Goal: Information Seeking & Learning: Learn about a topic

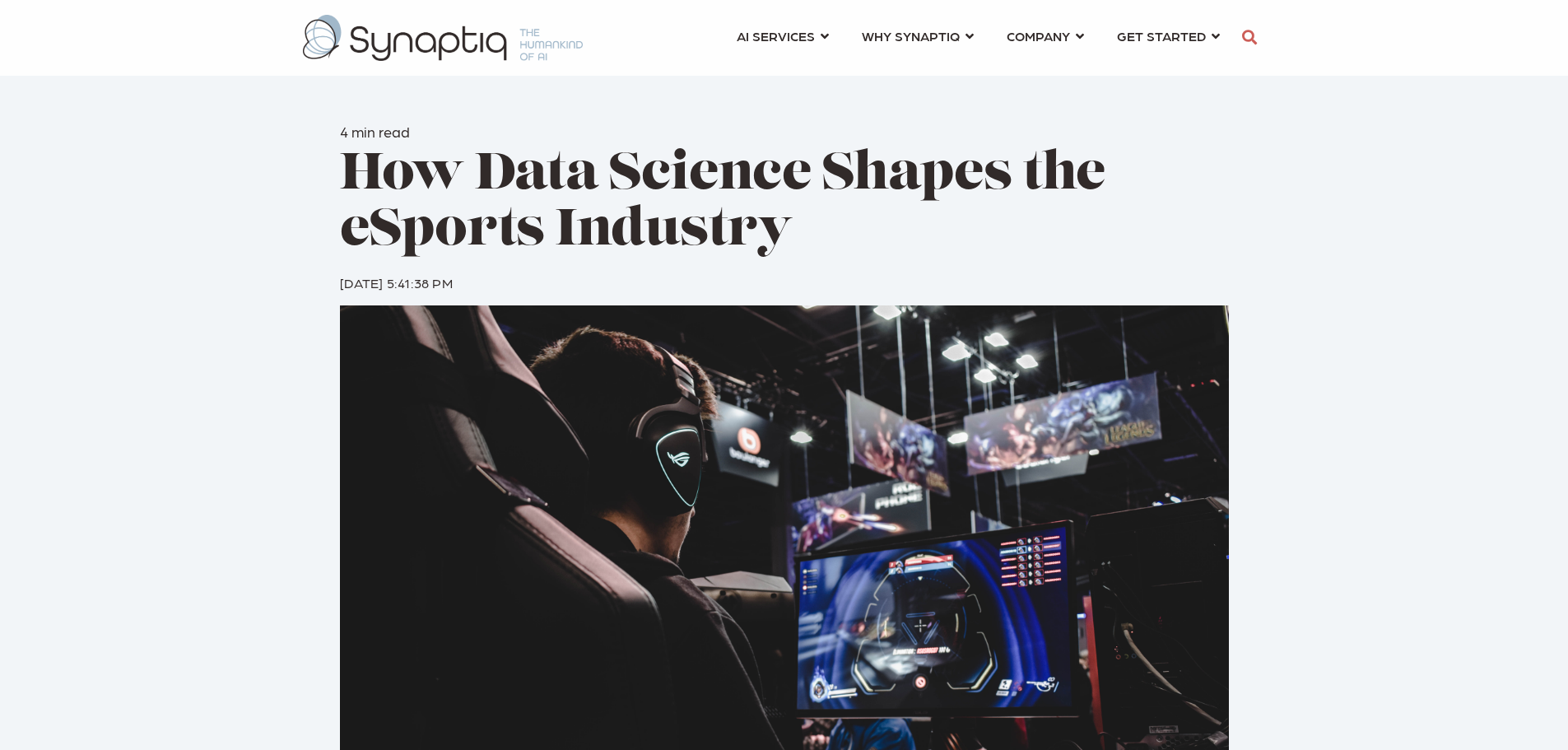
scroll to position [0, 8]
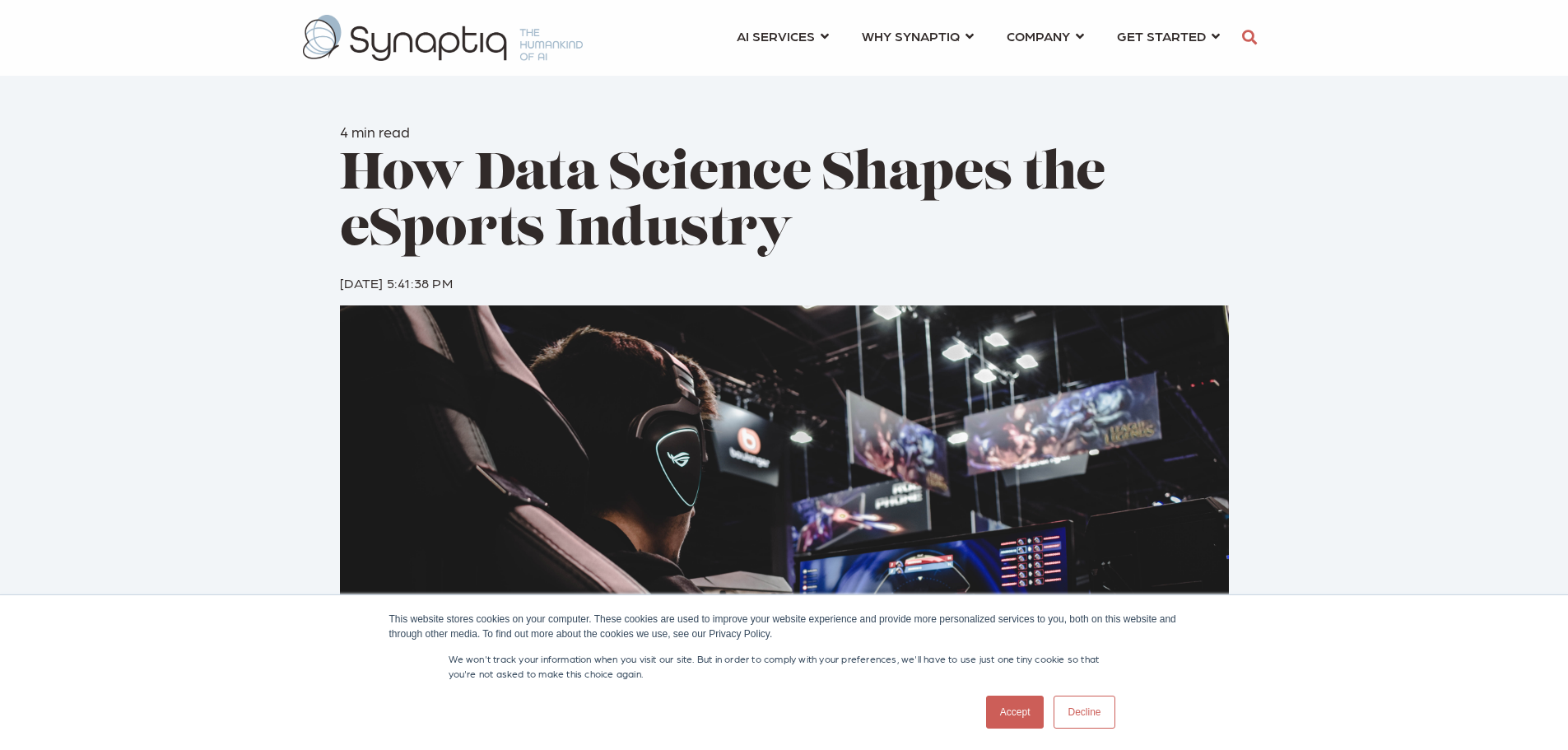
click at [1004, 695] on div "Accept Decline" at bounding box center [1051, 712] width 139 height 43
click at [1002, 700] on link "Accept" at bounding box center [1015, 711] width 59 height 33
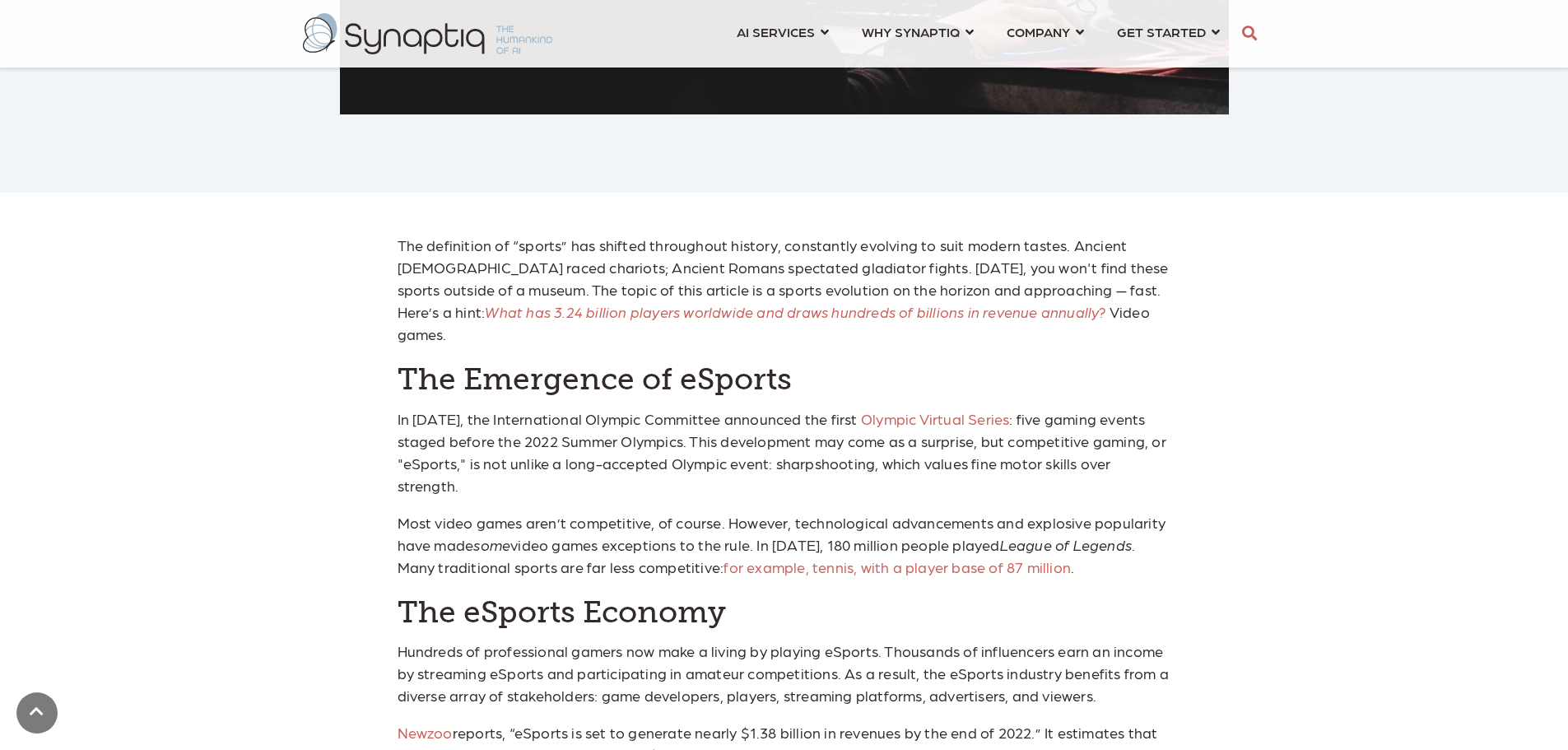
scroll to position [823, 0]
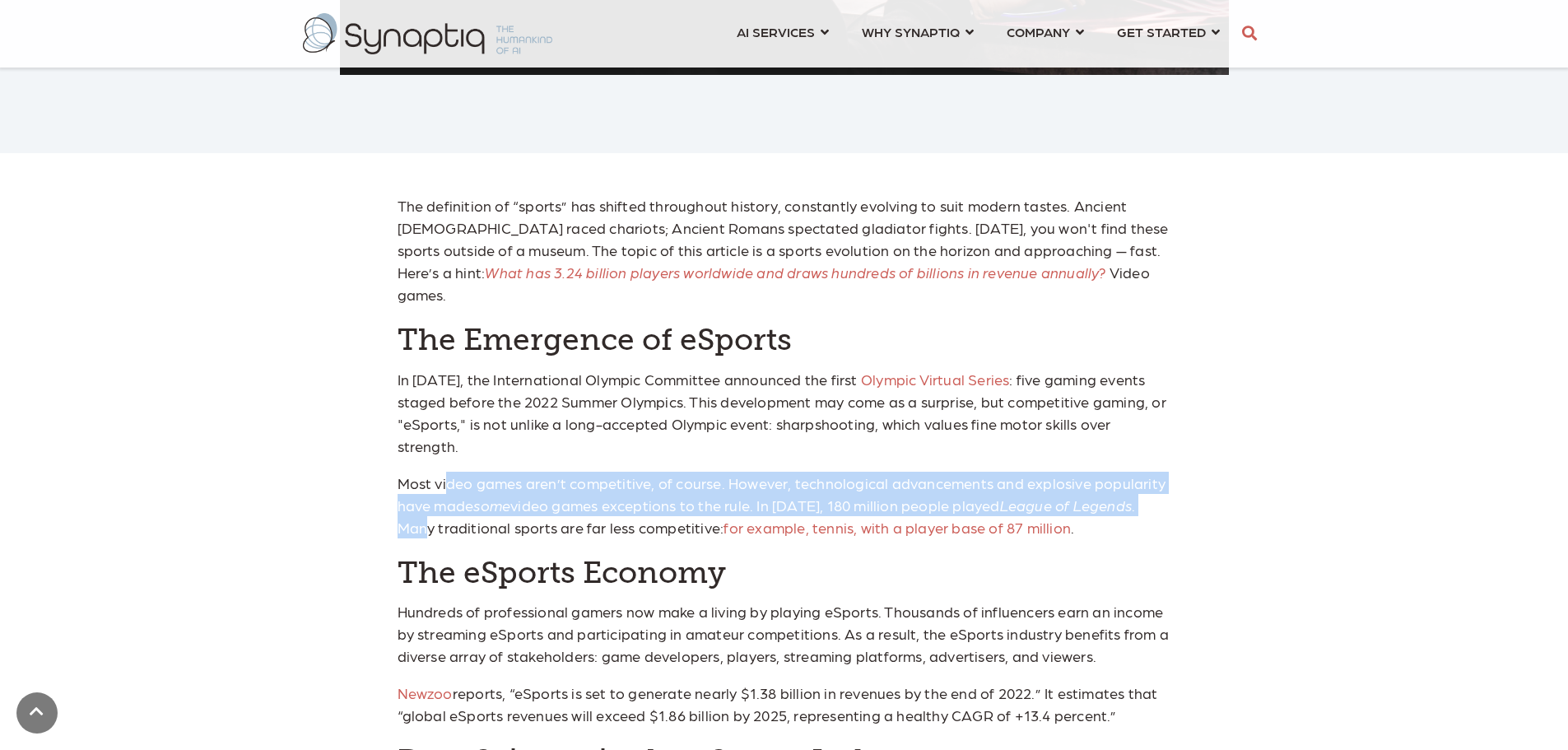
drag, startPoint x: 447, startPoint y: 427, endPoint x: 1153, endPoint y: 471, distance: 707.4
click at [1153, 472] on p "Most video games aren’t competitive, of course. However, technological advancem…" at bounding box center [785, 505] width 774 height 66
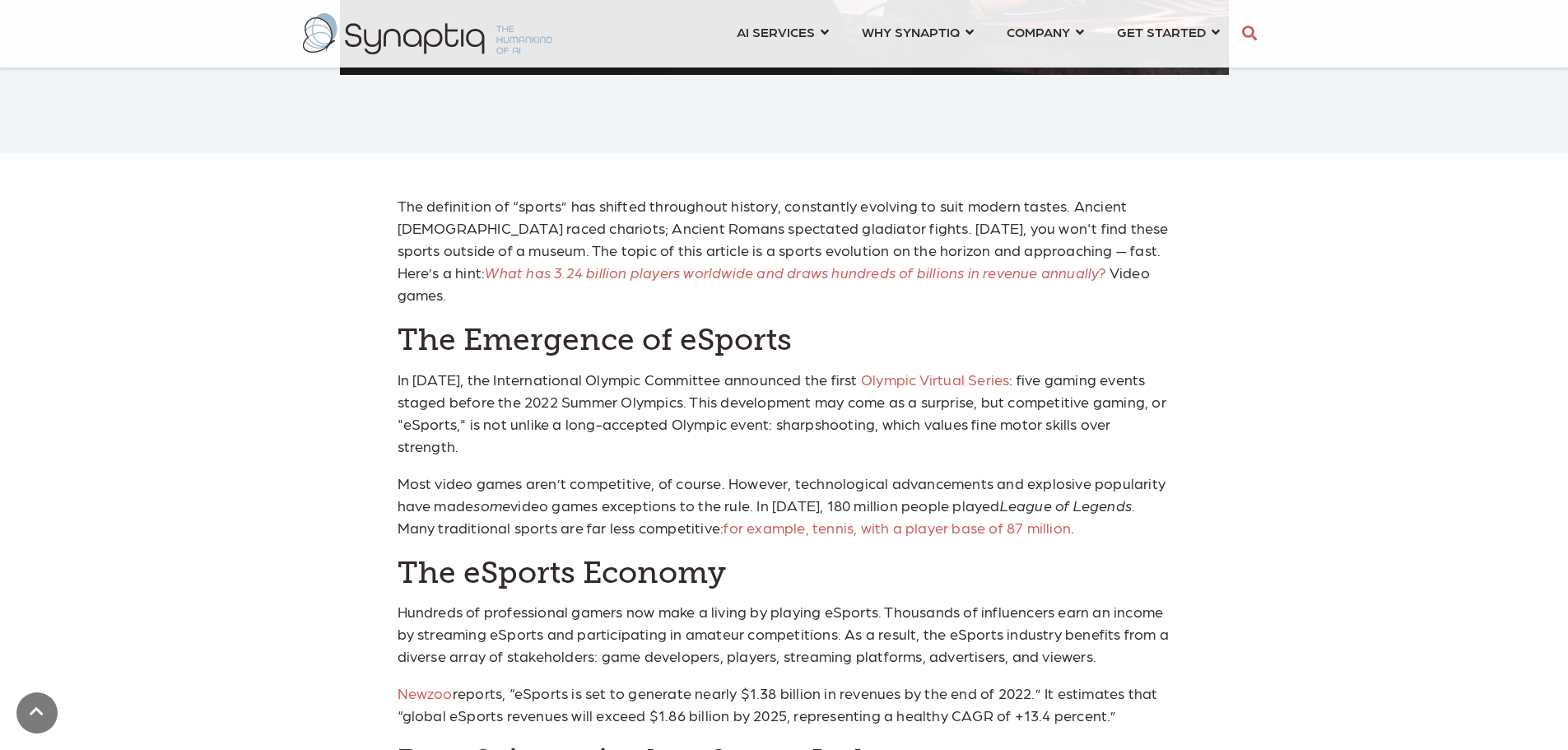
drag, startPoint x: 960, startPoint y: 526, endPoint x: 733, endPoint y: 549, distance: 228.2
drag, startPoint x: 733, startPoint y: 549, endPoint x: 403, endPoint y: 572, distance: 330.8
click at [403, 601] on p "Hundreds of professional gamers now make a living by playing eSports. Thousands…" at bounding box center [785, 633] width 774 height 66
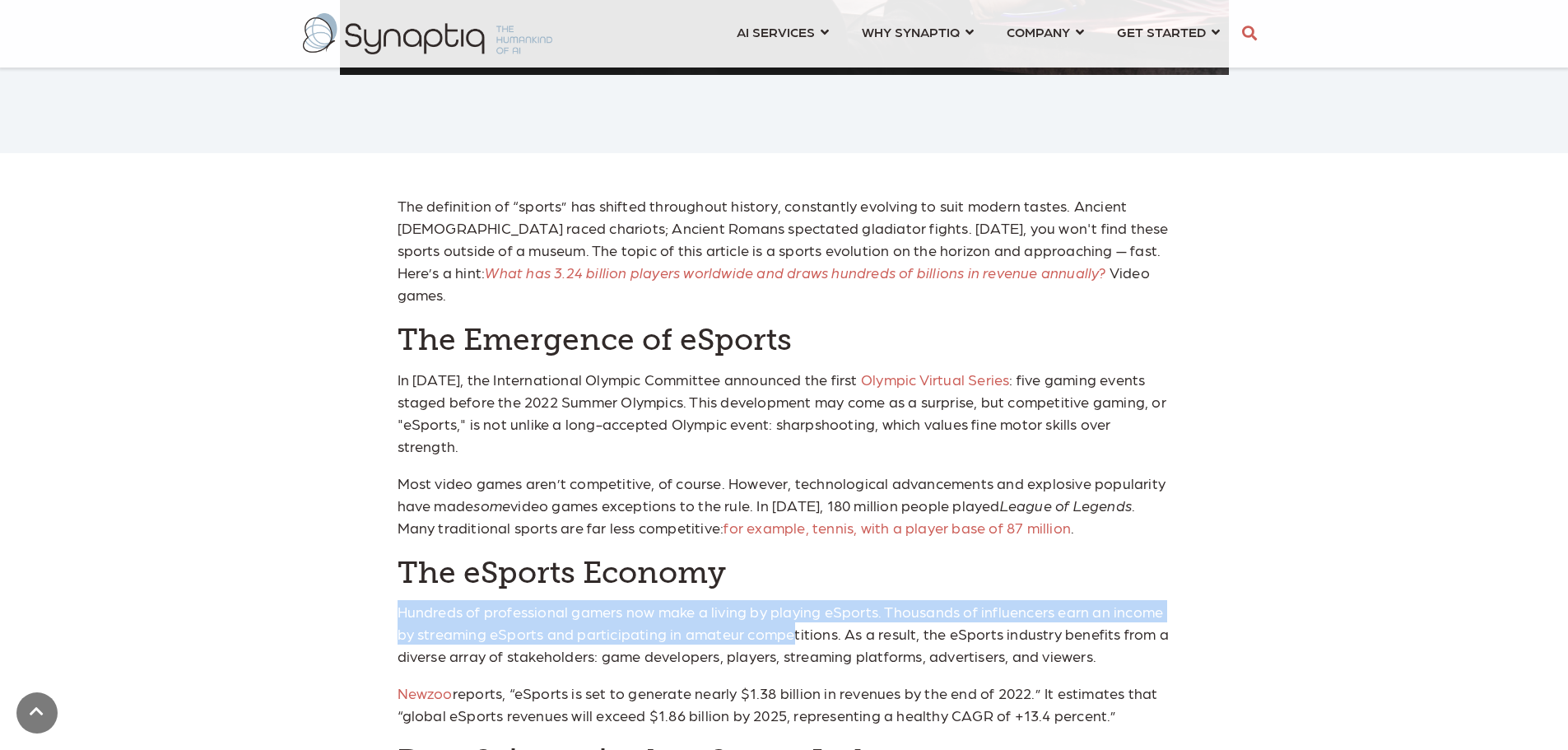
drag, startPoint x: 398, startPoint y: 552, endPoint x: 791, endPoint y: 587, distance: 394.6
click at [791, 601] on p "Hundreds of professional gamers now make a living by playing eSports. Thousands…" at bounding box center [785, 633] width 774 height 66
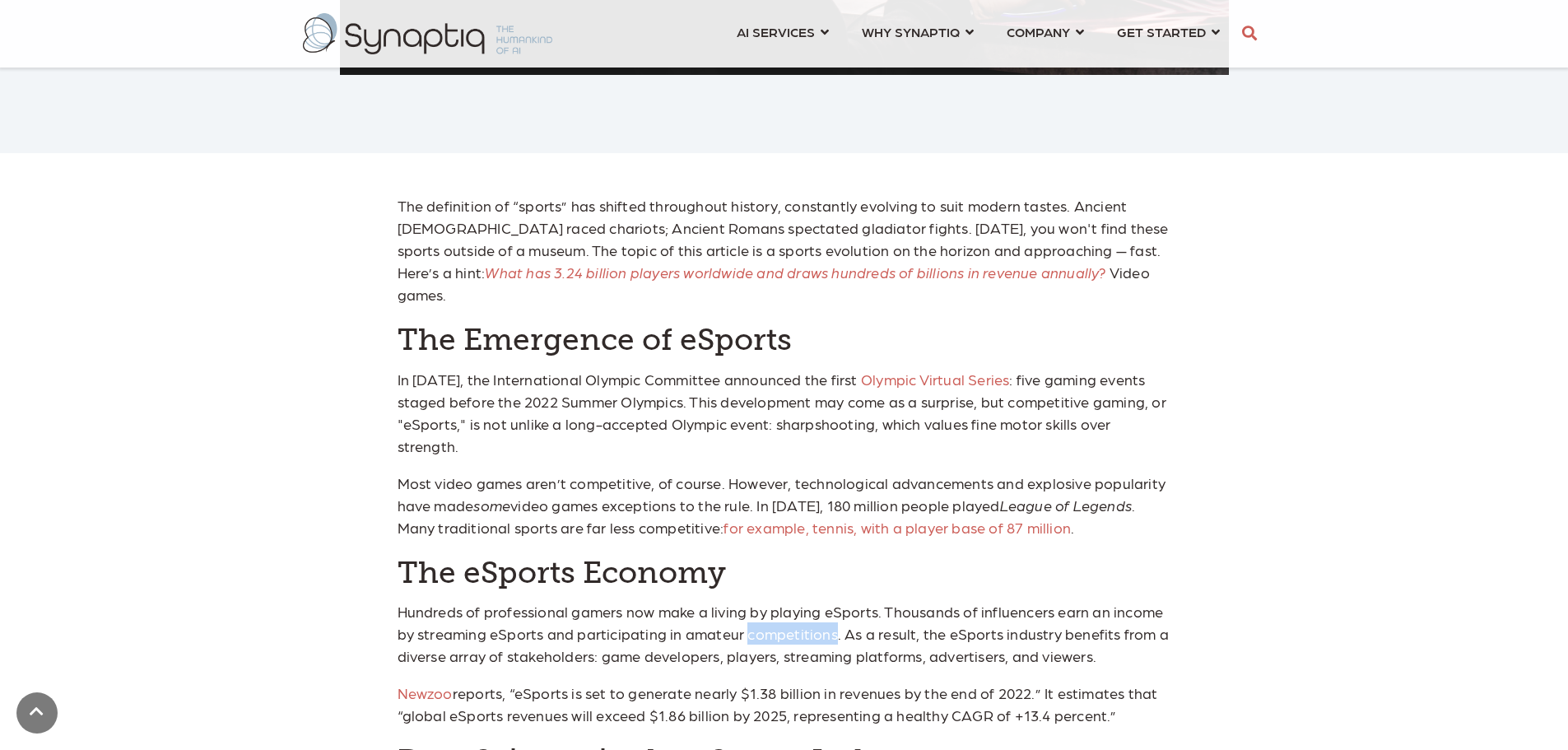
click at [791, 601] on p "Hundreds of professional gamers now make a living by playing eSports. Thousands…" at bounding box center [785, 633] width 774 height 66
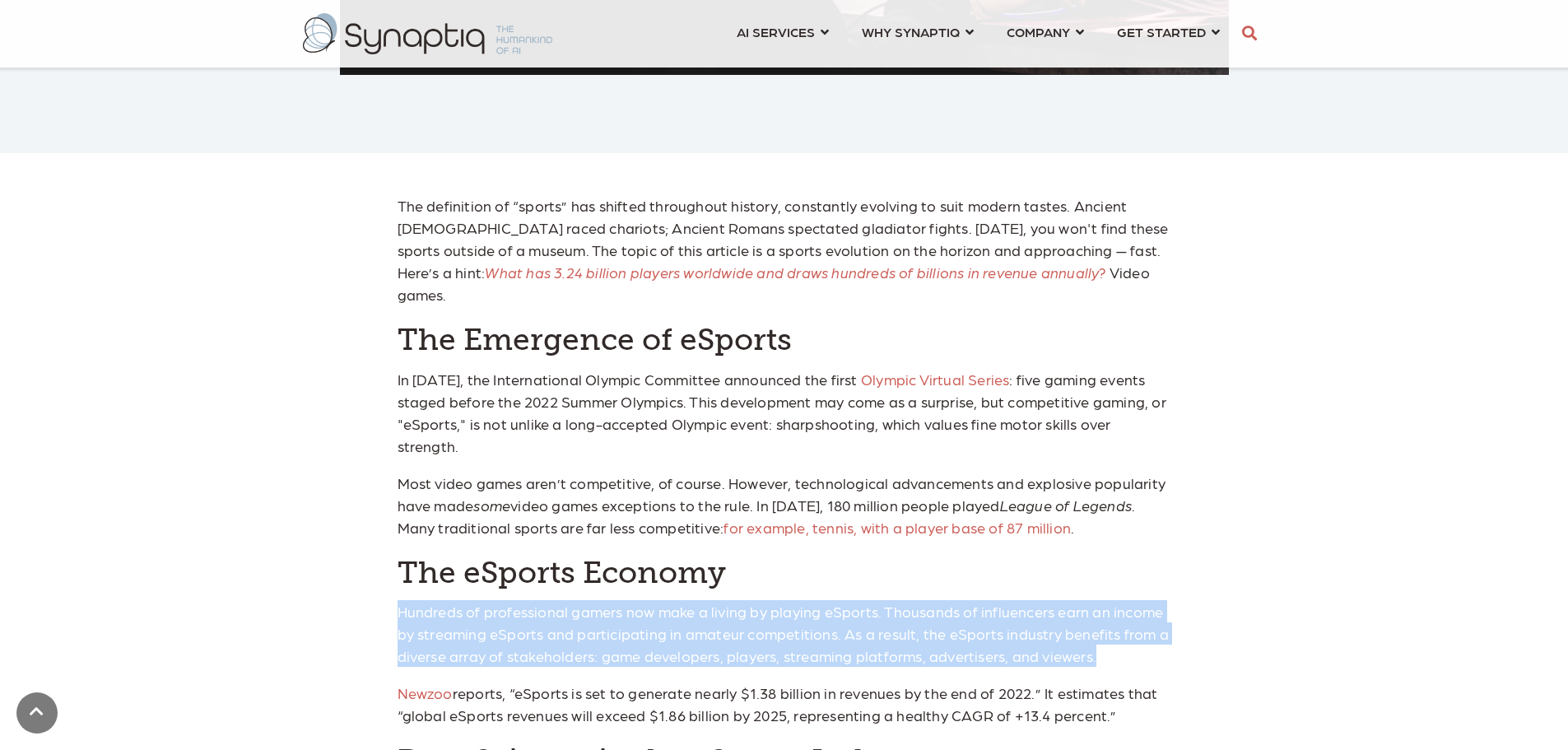
click at [791, 601] on p "Hundreds of professional gamers now make a living by playing eSports. Thousands…" at bounding box center [785, 633] width 774 height 66
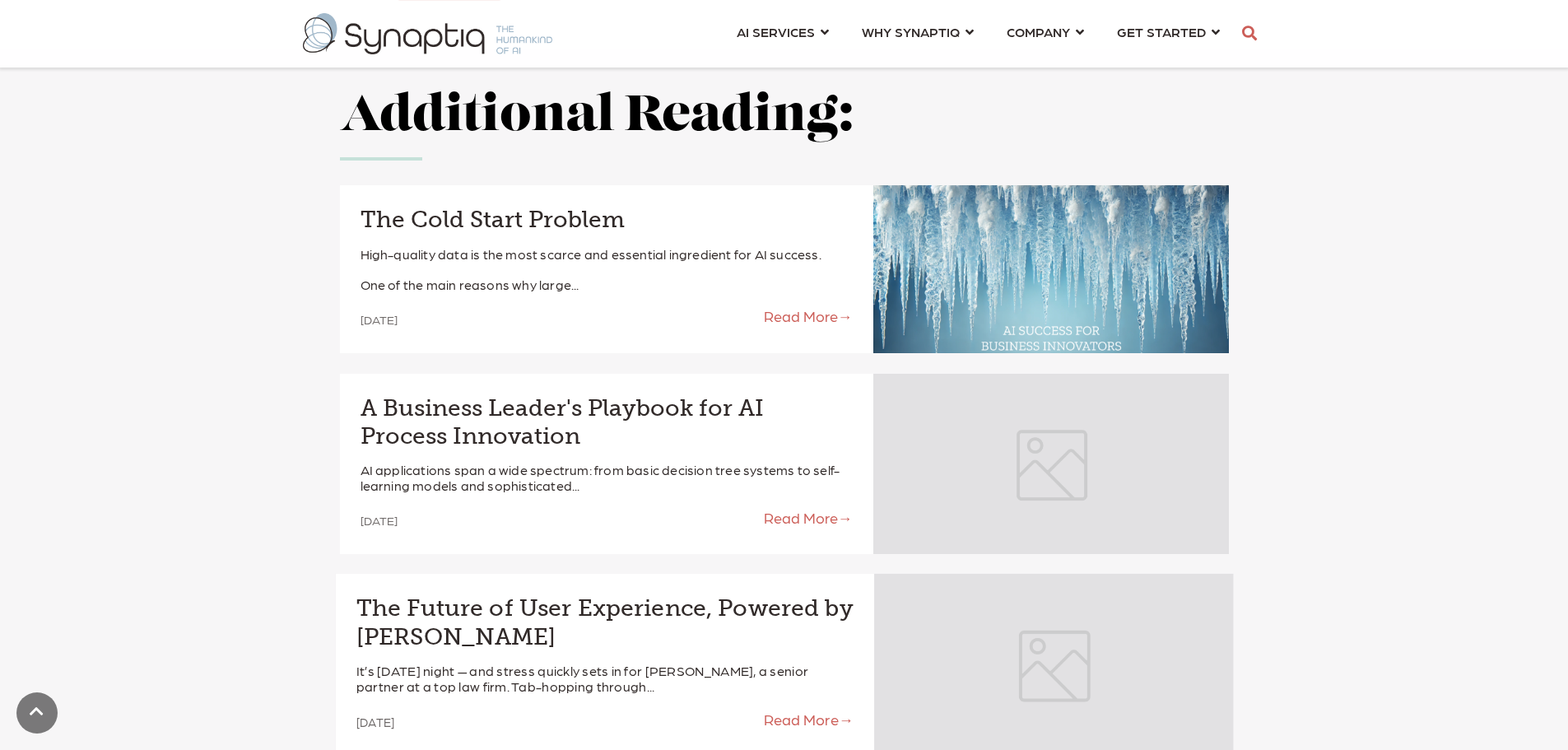
scroll to position [2799, 0]
